Goal: Task Accomplishment & Management: Complete application form

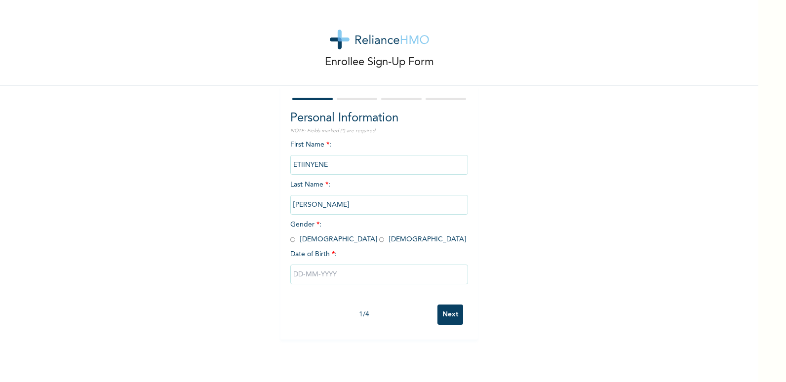
click at [379, 242] on input "radio" at bounding box center [381, 239] width 5 height 9
radio input "true"
click at [353, 276] on input "text" at bounding box center [379, 275] width 178 height 20
select select "8"
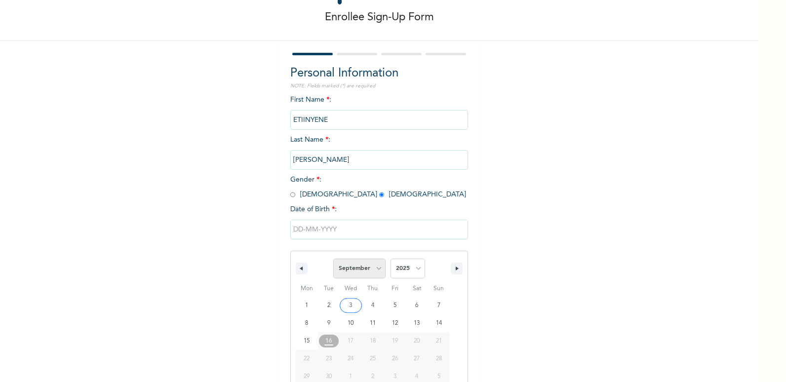
scroll to position [67, 0]
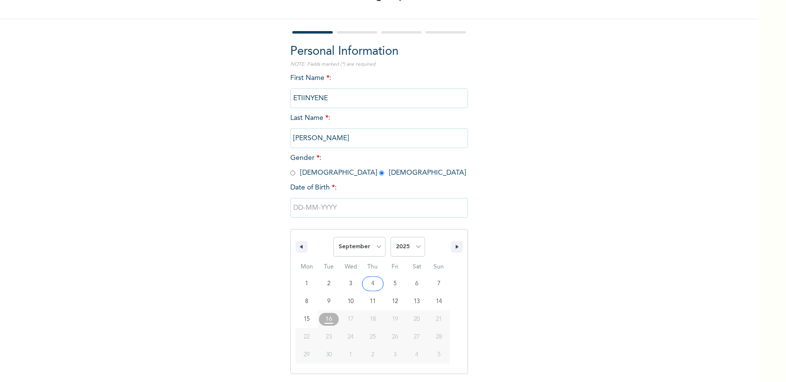
type input "[DATE]"
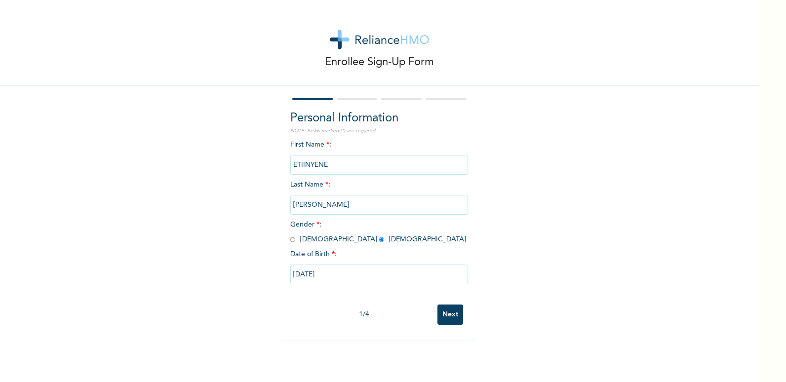
scroll to position [0, 0]
click at [360, 280] on input "[DATE]" at bounding box center [379, 275] width 178 height 20
select select "8"
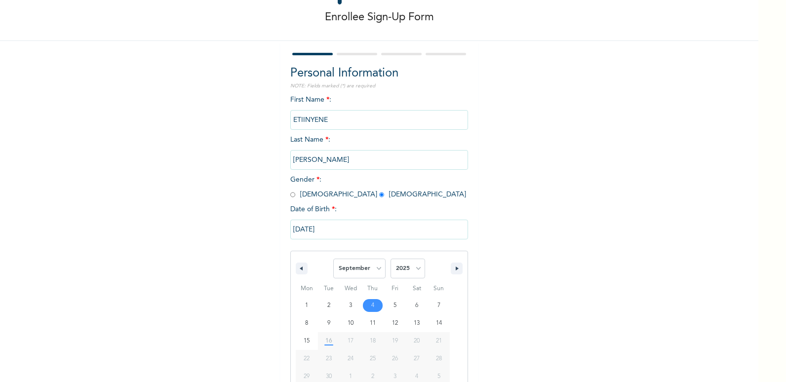
scroll to position [67, 0]
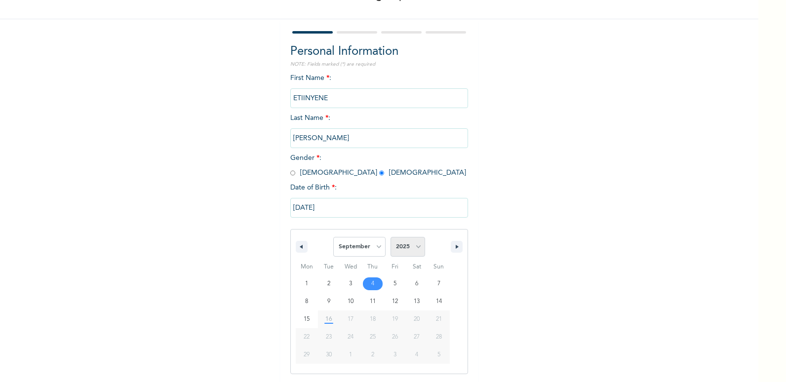
click at [419, 249] on select "2025 2024 2023 2022 2021 2020 2019 2018 2017 2016 2015 2014 2013 2012 2011 2010…" at bounding box center [408, 247] width 35 height 20
select select "1989"
click at [391, 238] on select "2025 2024 2023 2022 2021 2020 2019 2018 2017 2016 2015 2014 2013 2012 2011 2010…" at bounding box center [408, 247] width 35 height 20
type input "[DATE]"
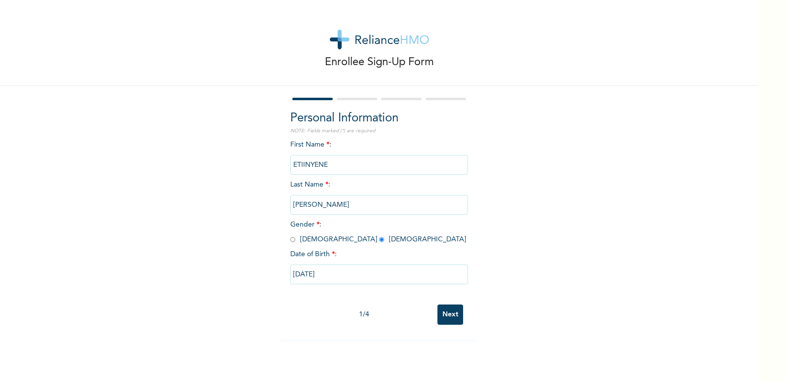
scroll to position [0, 0]
click at [400, 283] on input "[DATE]" at bounding box center [379, 275] width 178 height 20
select select "8"
select select "1989"
click at [446, 316] on input "Next" at bounding box center [451, 315] width 26 height 20
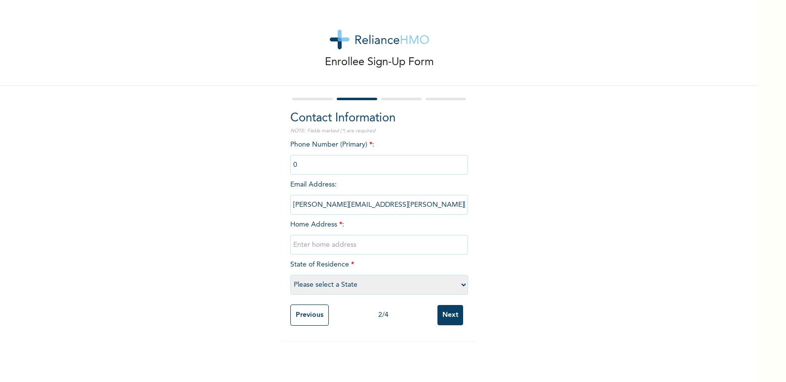
click at [347, 245] on input "text" at bounding box center [379, 245] width 178 height 20
type input "[STREET_ADDRESS]."
click at [369, 286] on select "Please select a State [PERSON_NAME] (FCT) [PERSON_NAME] Ibom [GEOGRAPHIC_DATA] …" at bounding box center [379, 285] width 178 height 20
select select "33"
click at [290, 275] on select "Please select a State [PERSON_NAME] (FCT) [PERSON_NAME] Ibom [GEOGRAPHIC_DATA] …" at bounding box center [379, 285] width 178 height 20
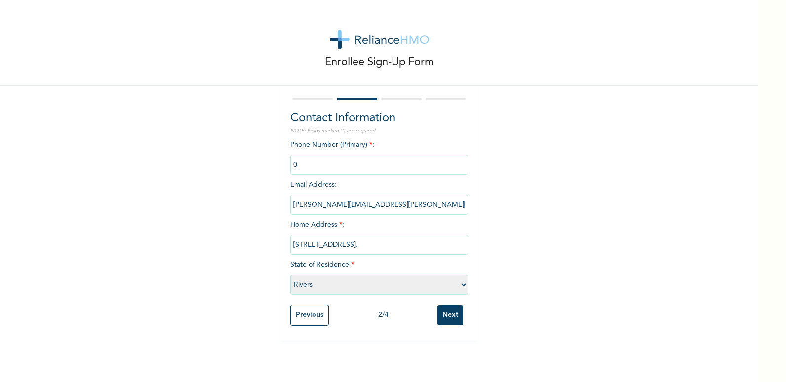
click at [448, 312] on input "Next" at bounding box center [451, 315] width 26 height 20
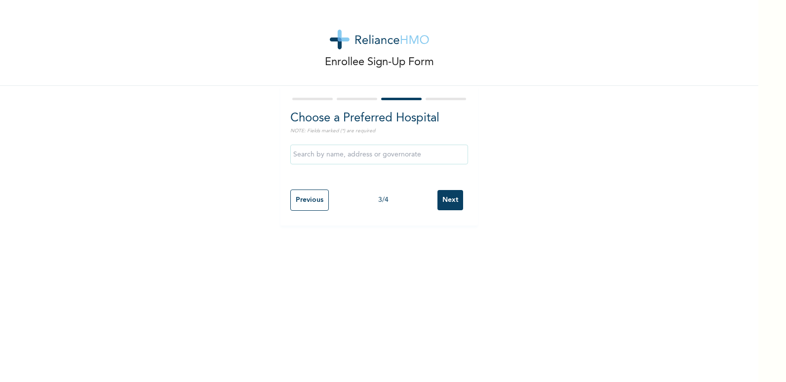
click at [360, 158] on input "text" at bounding box center [379, 155] width 178 height 20
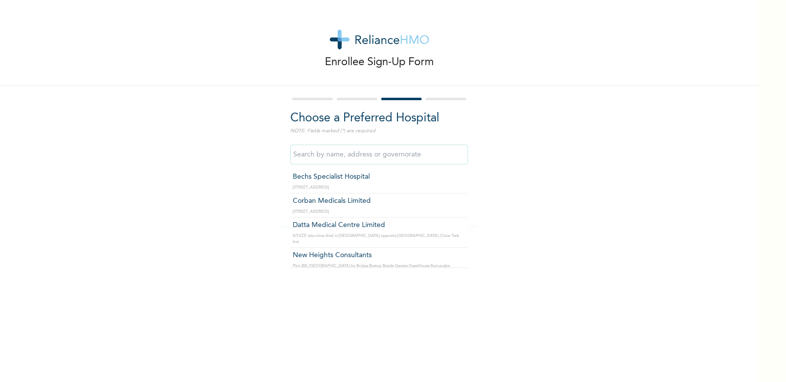
click at [401, 150] on input "text" at bounding box center [379, 155] width 178 height 20
type input "s"
type input "p"
type input "m"
type input "l"
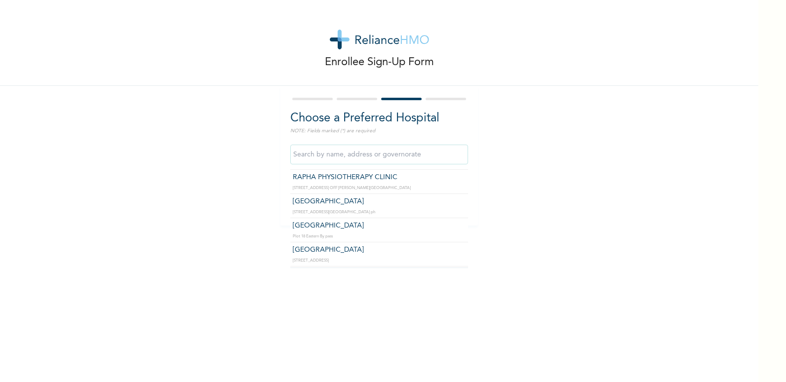
scroll to position [593, 0]
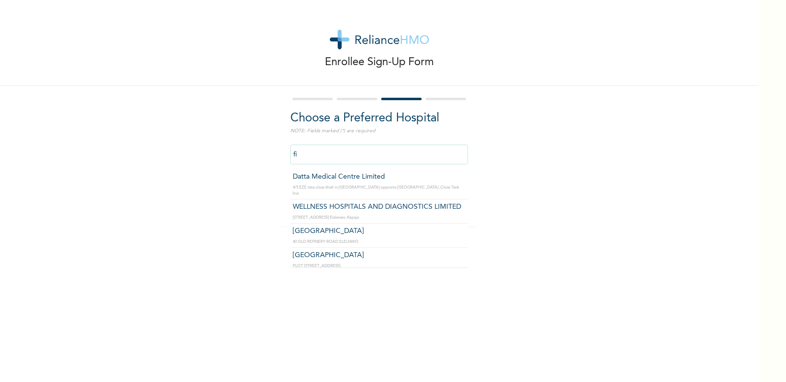
type input "f"
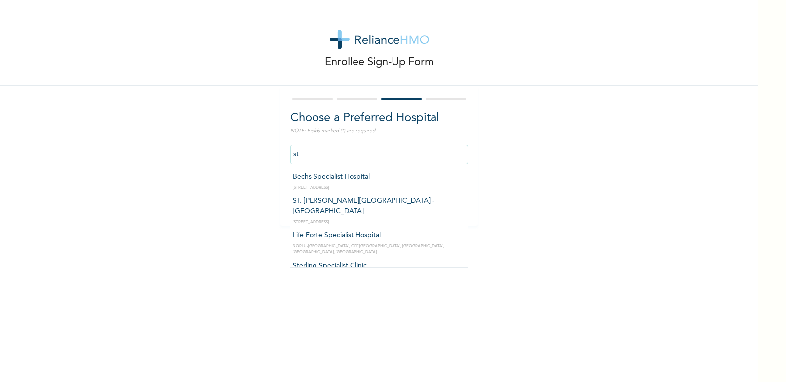
type input "s"
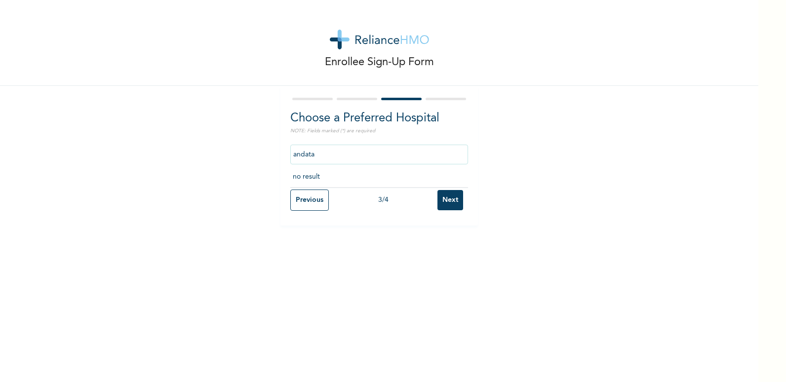
drag, startPoint x: 321, startPoint y: 158, endPoint x: 290, endPoint y: 158, distance: 31.1
click at [290, 158] on input "andata" at bounding box center [379, 155] width 178 height 20
type input "[GEOGRAPHIC_DATA]"
drag, startPoint x: 393, startPoint y: 158, endPoint x: 281, endPoint y: 161, distance: 111.7
click at [281, 161] on div "Choose a Preferred Hospital NOTE: Fields marked (*) are required [GEOGRAPHIC_DA…" at bounding box center [380, 156] width 198 height 140
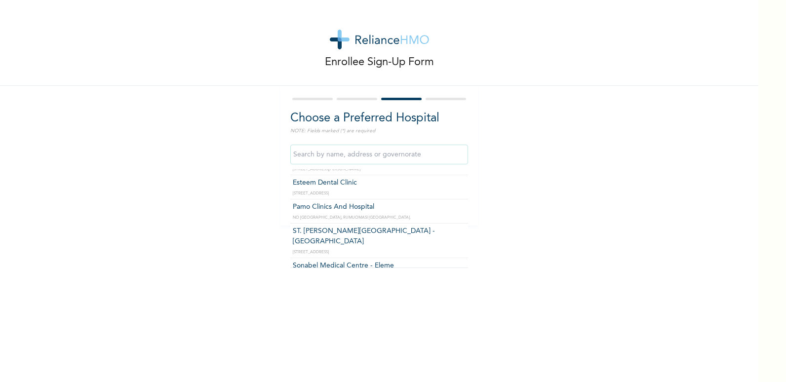
scroll to position [178, 0]
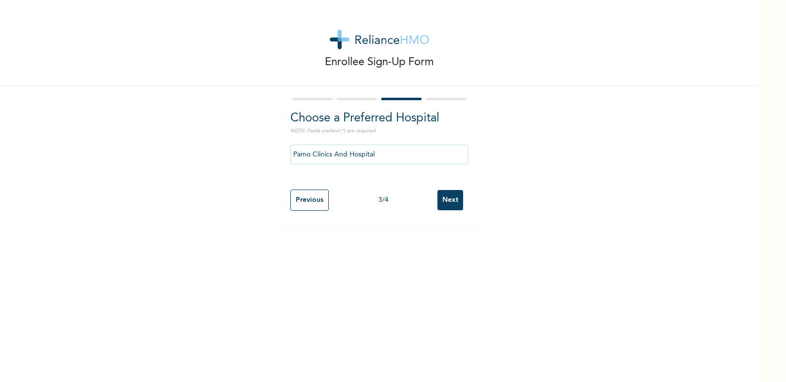
click at [410, 152] on input "Pamo Clinics And Hospital" at bounding box center [379, 155] width 178 height 20
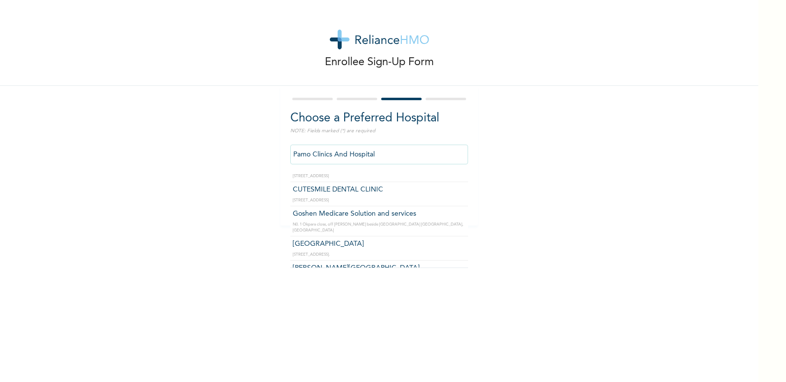
scroll to position [3309, 0]
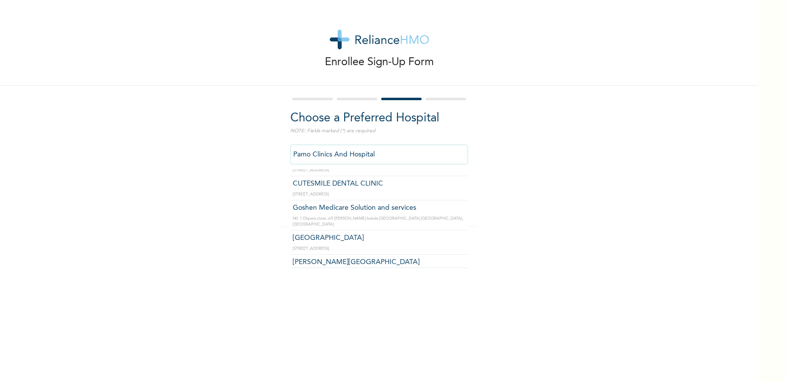
drag, startPoint x: 408, startPoint y: 152, endPoint x: 267, endPoint y: 145, distance: 140.9
click at [269, 143] on div "Enrollee Sign-Up Form Choose a Preferred Hospital NOTE: Fields marked (*) are r…" at bounding box center [379, 113] width 759 height 226
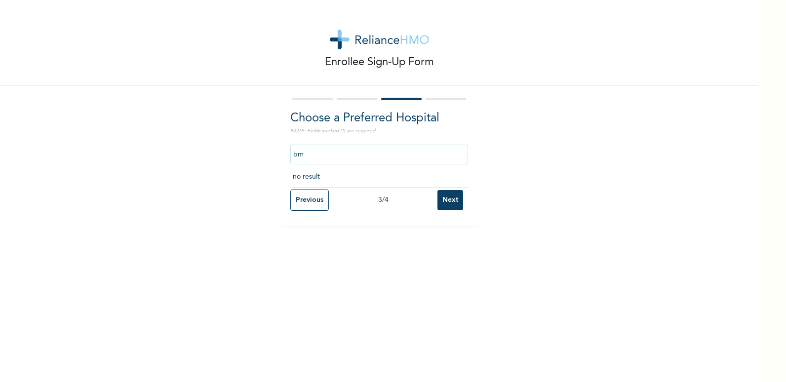
scroll to position [0, 0]
type input "b"
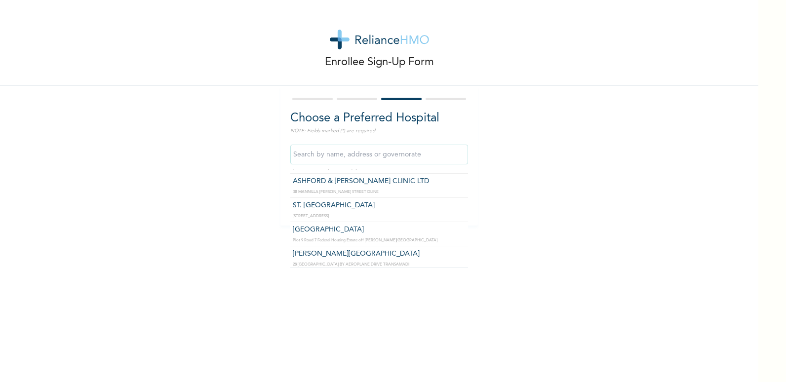
scroll to position [840, 0]
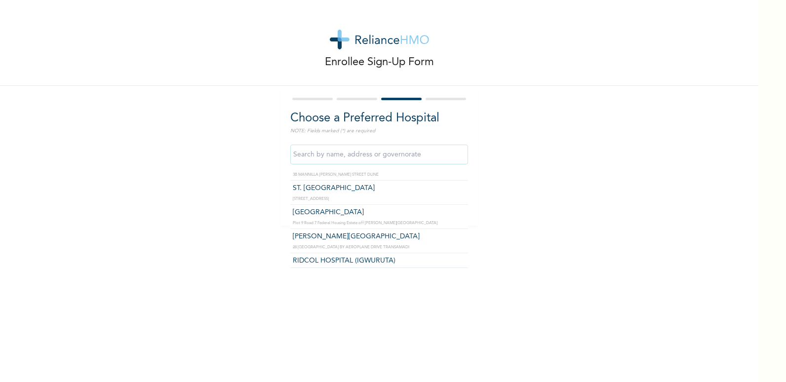
type input "ST. [GEOGRAPHIC_DATA]"
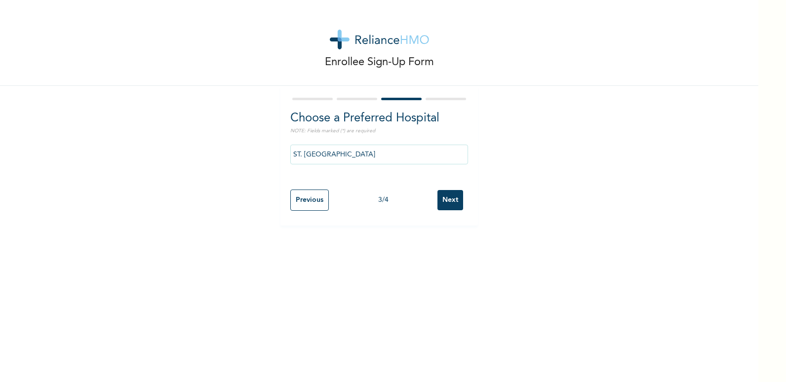
click at [450, 201] on input "Next" at bounding box center [451, 200] width 26 height 20
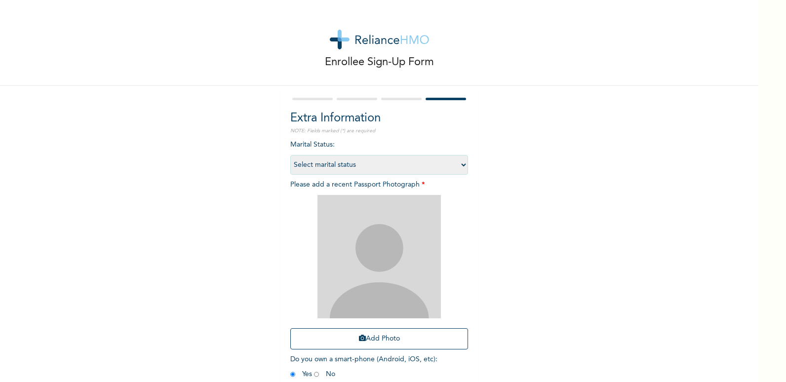
click at [459, 163] on select "Select marital status [DEMOGRAPHIC_DATA] Married [DEMOGRAPHIC_DATA] Widow/[DEMO…" at bounding box center [379, 165] width 178 height 20
select select "2"
click at [290, 155] on select "Select marital status [DEMOGRAPHIC_DATA] Married [DEMOGRAPHIC_DATA] Widow/[DEMO…" at bounding box center [379, 165] width 178 height 20
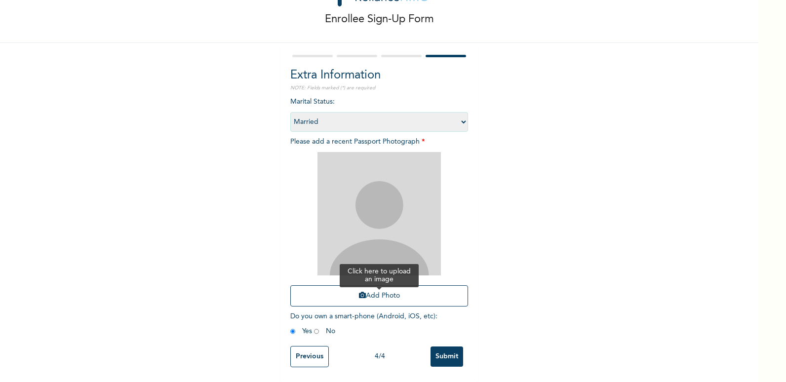
click at [373, 290] on button "Add Photo" at bounding box center [379, 295] width 178 height 21
click at [380, 289] on button "Add Photo" at bounding box center [379, 295] width 178 height 21
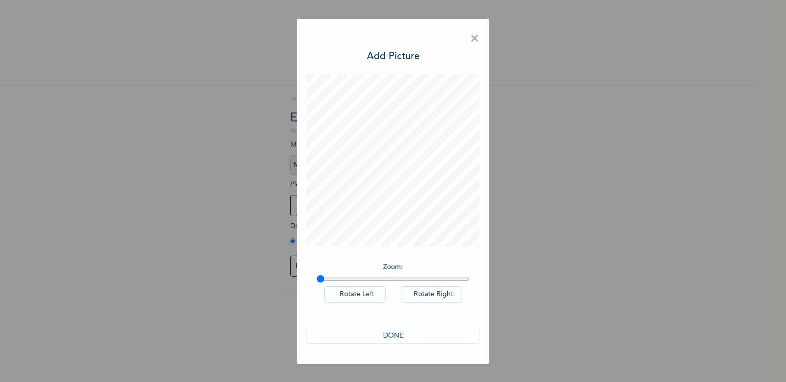
click at [404, 335] on button "DONE" at bounding box center [393, 336] width 173 height 16
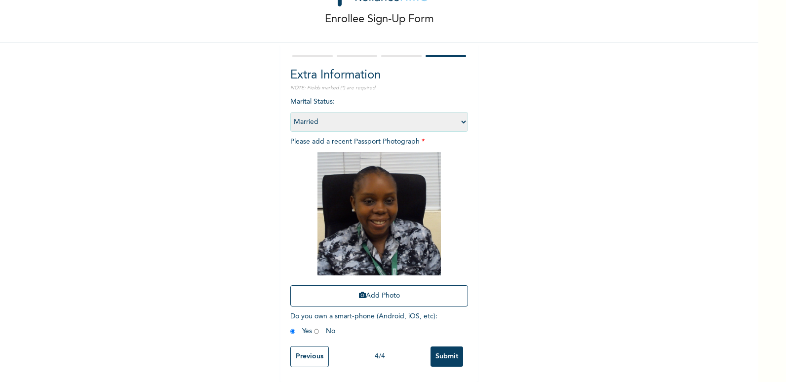
scroll to position [50, 0]
click at [442, 352] on input "Submit" at bounding box center [447, 357] width 33 height 20
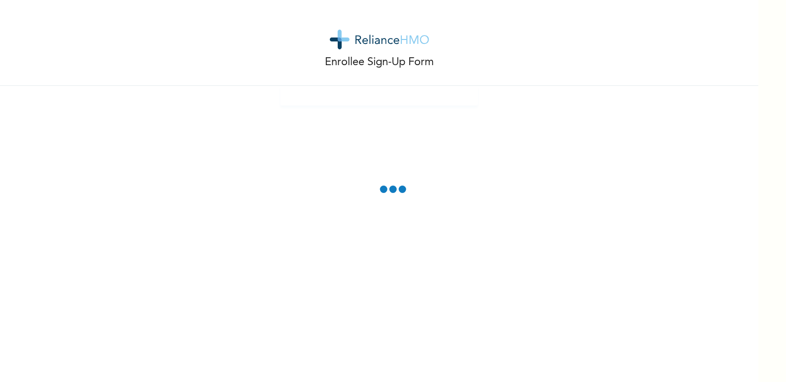
scroll to position [0, 0]
